Goal: Transaction & Acquisition: Purchase product/service

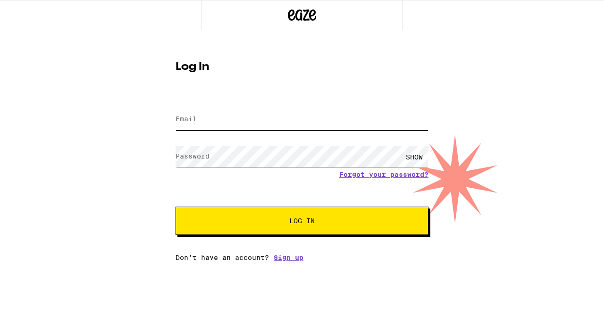
type input "[EMAIL_ADDRESS][DOMAIN_NAME]"
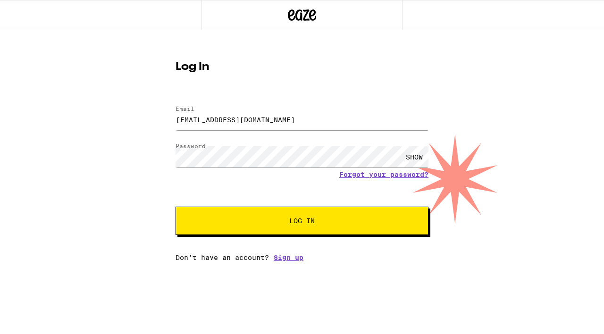
click at [258, 220] on span "Log In" at bounding box center [302, 220] width 176 height 7
